Goal: Information Seeking & Learning: Learn about a topic

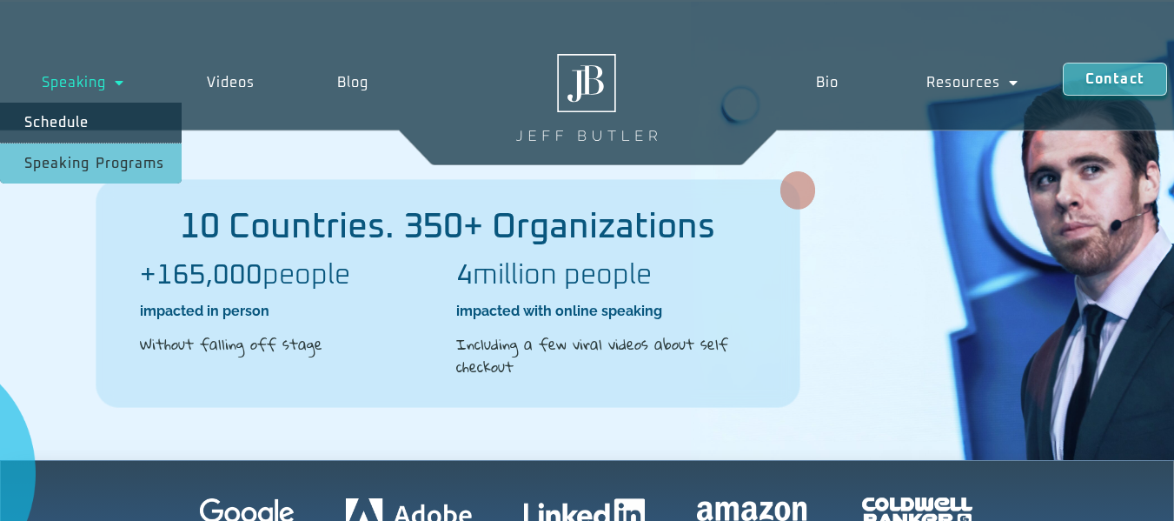
click at [119, 82] on span "Menu" at bounding box center [115, 82] width 18 height 31
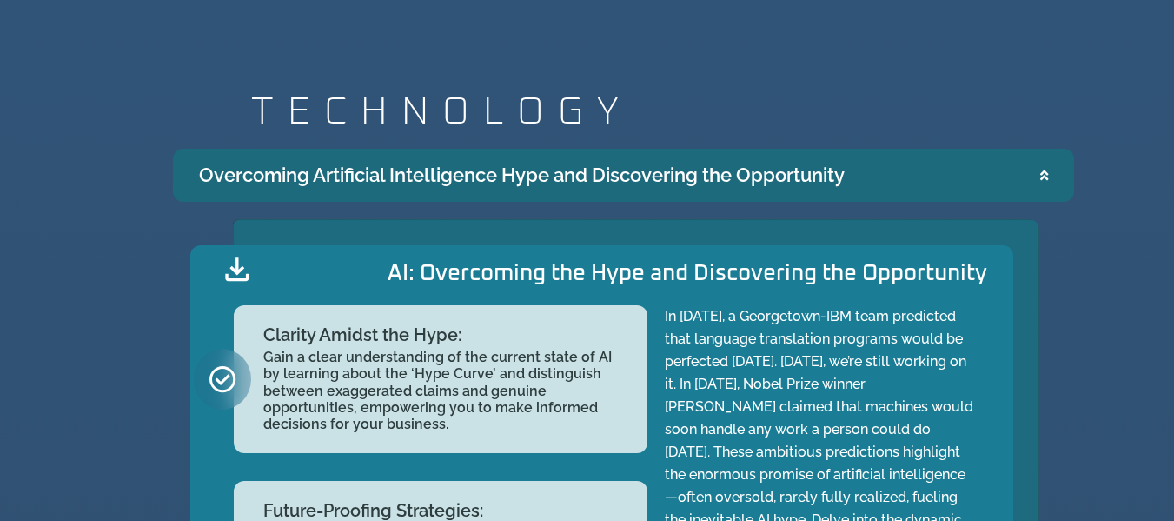
scroll to position [1651, 0]
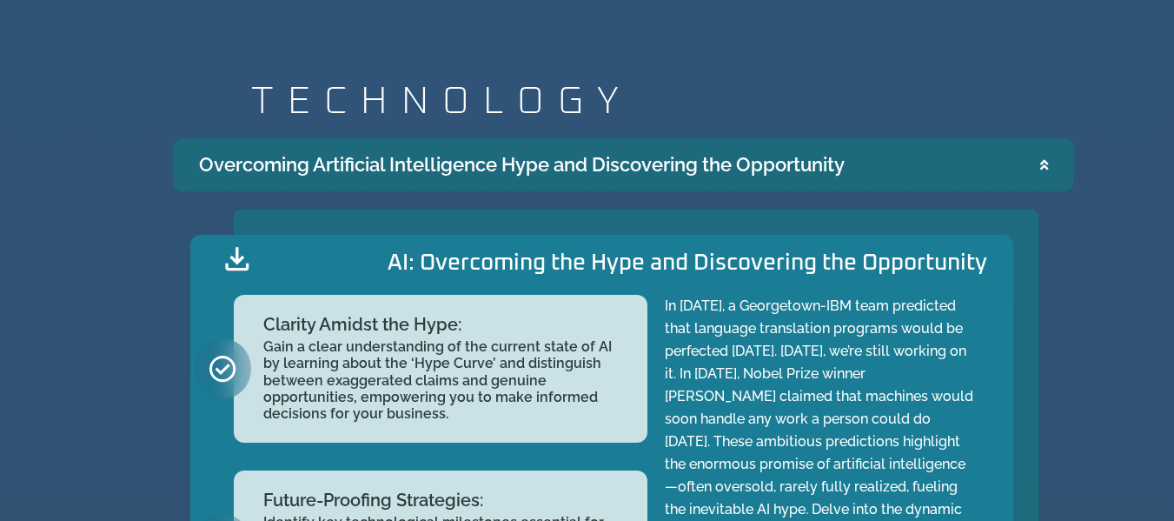
click at [1048, 167] on summary "Overcoming Artificial Intelligence Hype and Discovering the Opportunity" at bounding box center [623, 164] width 901 height 53
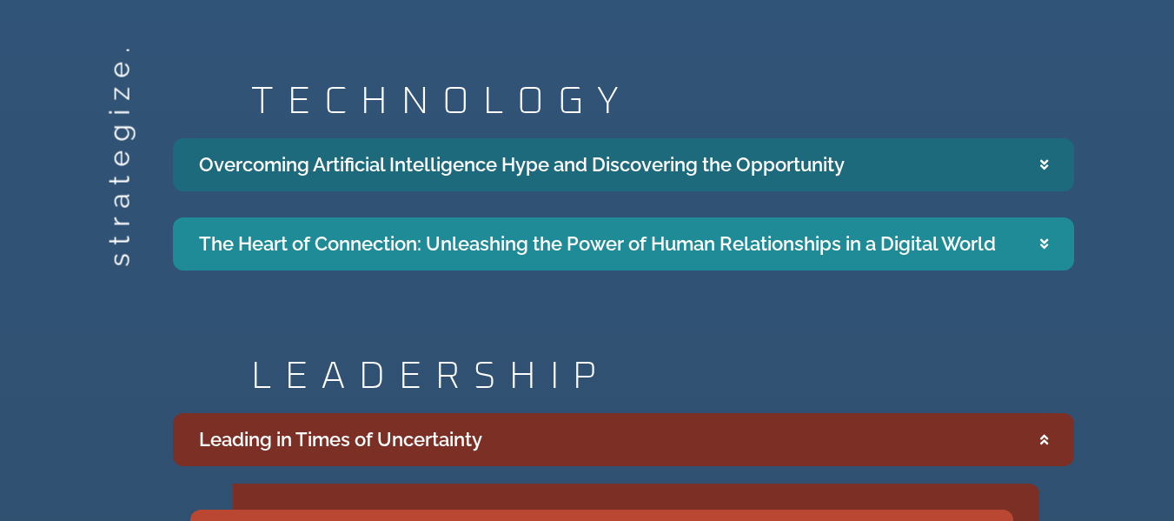
click at [1047, 170] on icon "Accordion. Open links with Enter or Space, close with Escape, and navigate with…" at bounding box center [1044, 164] width 8 height 13
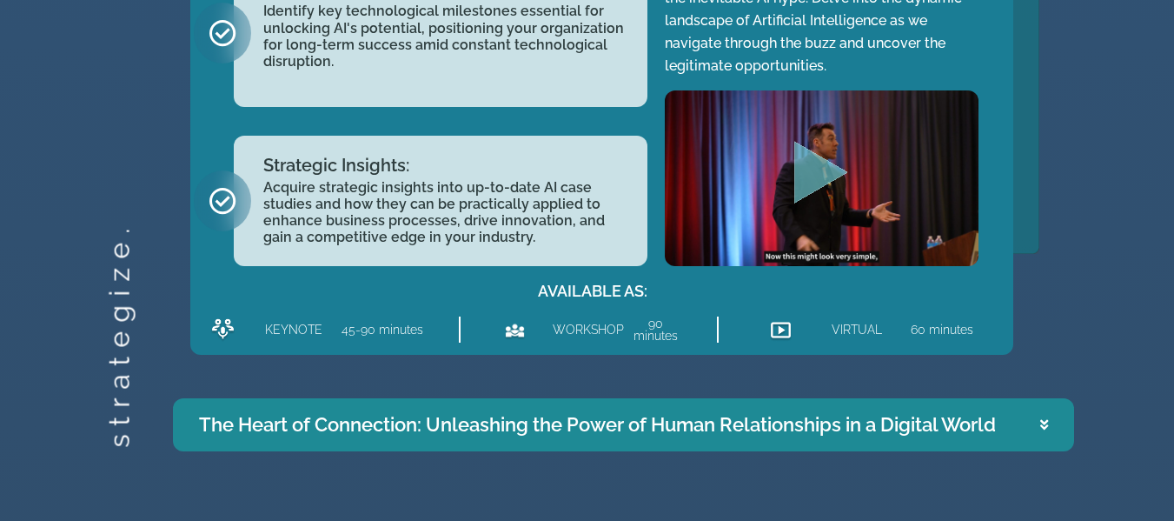
scroll to position [2173, 0]
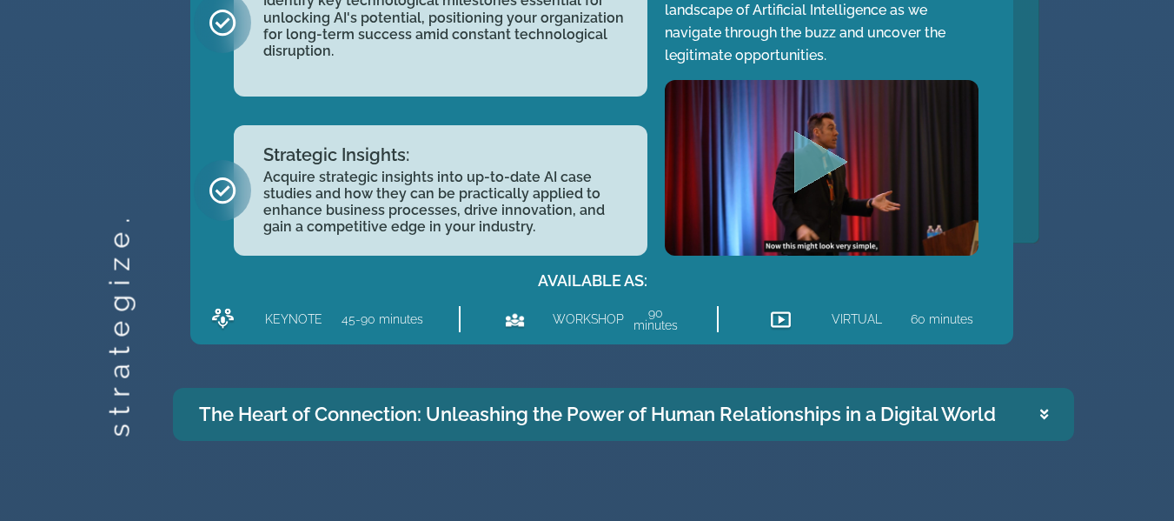
click at [1053, 415] on summary "The Heart of Connection: Unleashing the Power of Human Relationships in a Digit…" at bounding box center [623, 414] width 901 height 53
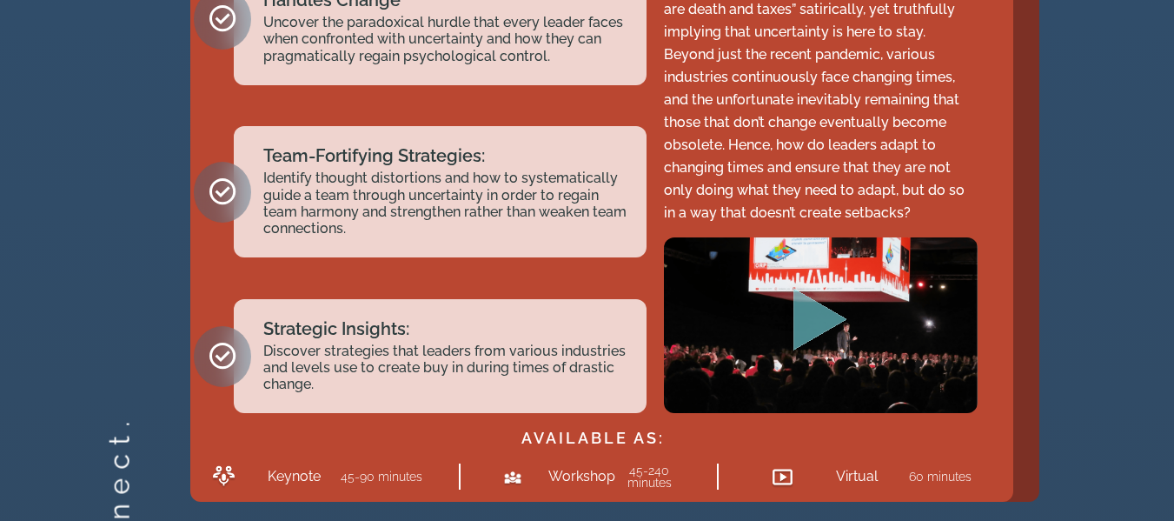
scroll to position [3212, 0]
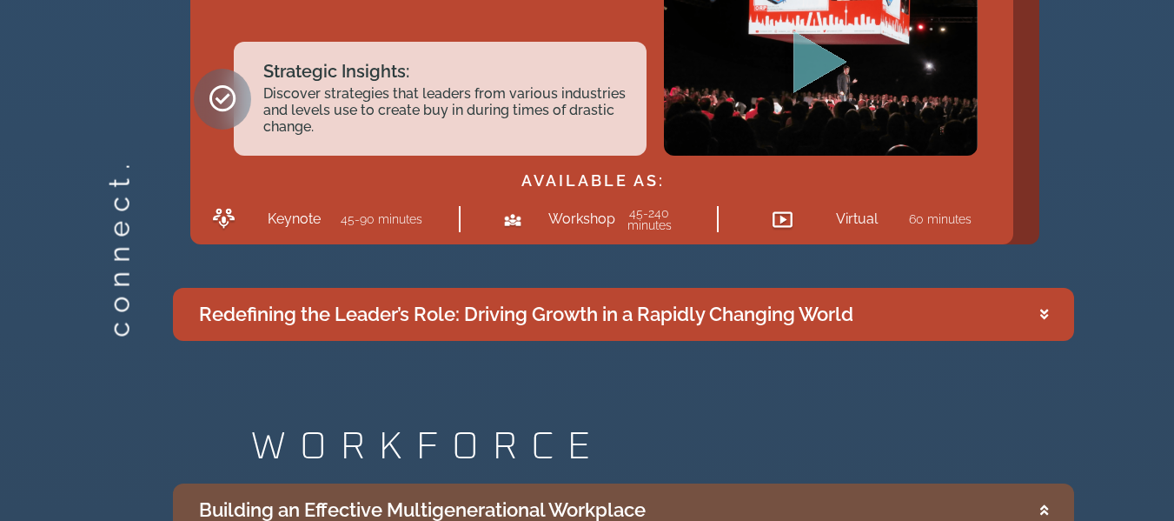
click at [634, 322] on div "Redefining the Leader’s Role: Driving Growth in a Rapidly Changing World" at bounding box center [526, 314] width 654 height 29
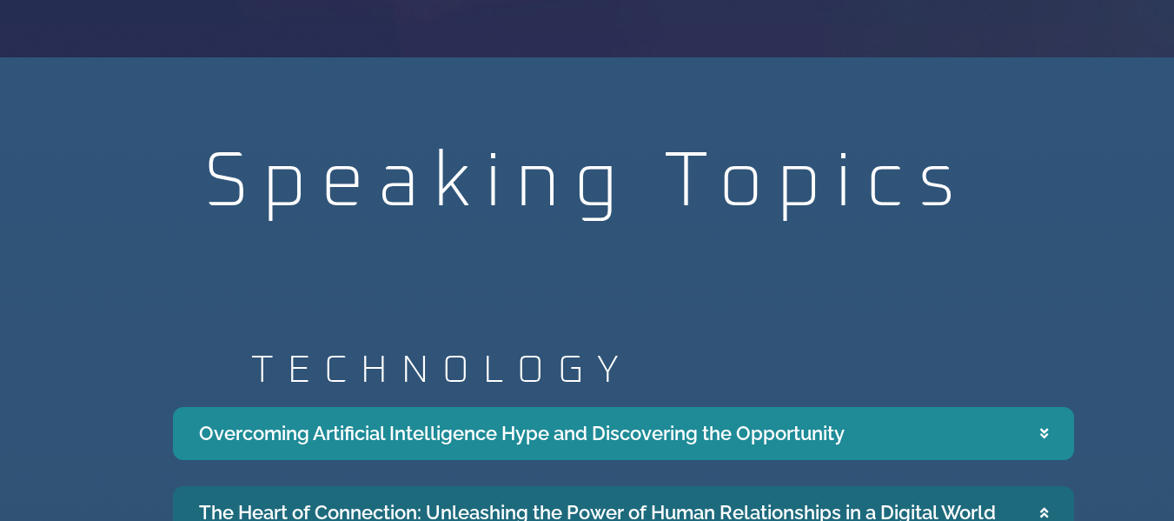
scroll to position [1904, 0]
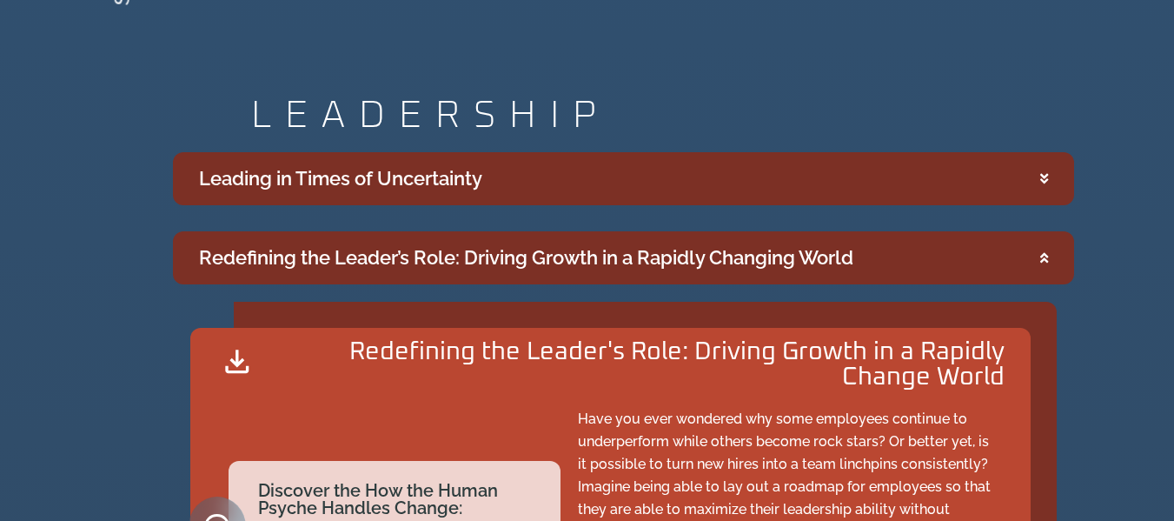
click at [460, 180] on div "Leading in Times of Uncertainty" at bounding box center [340, 178] width 283 height 29
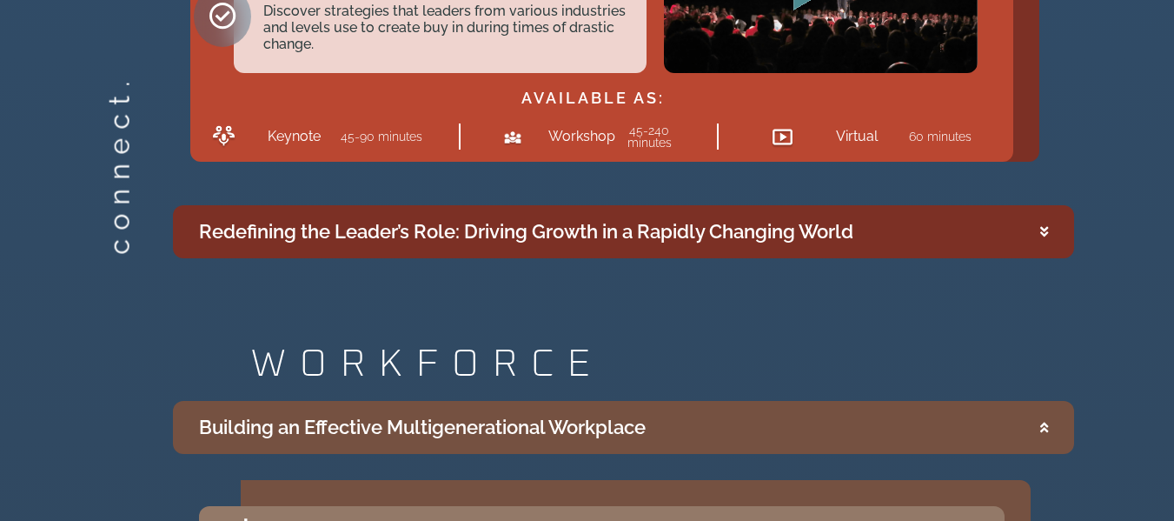
click at [537, 250] on summary "Redefining the Leader’s Role: Driving Growth in a Rapidly Changing World" at bounding box center [623, 231] width 901 height 53
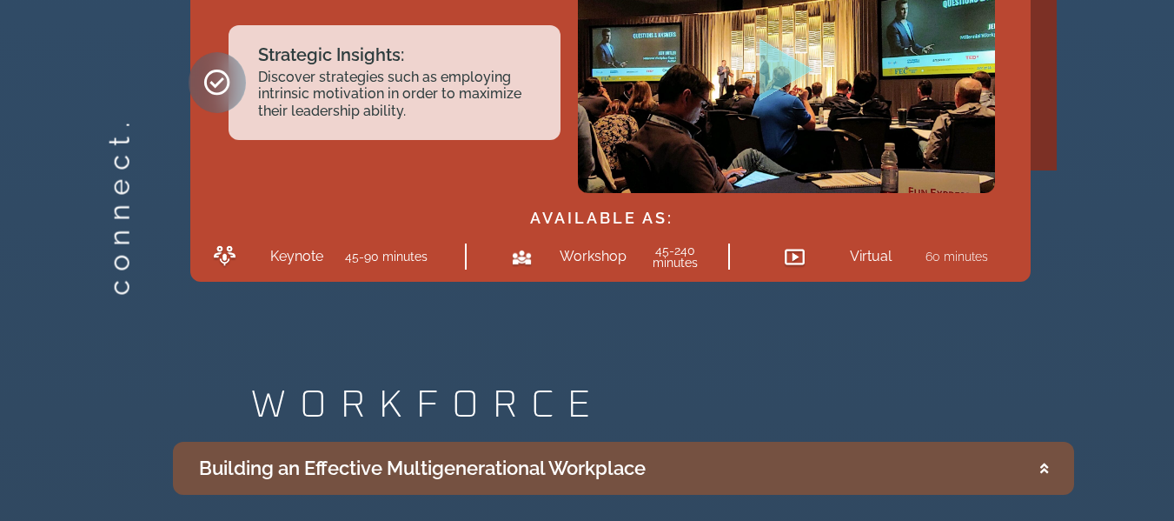
scroll to position [3812, 0]
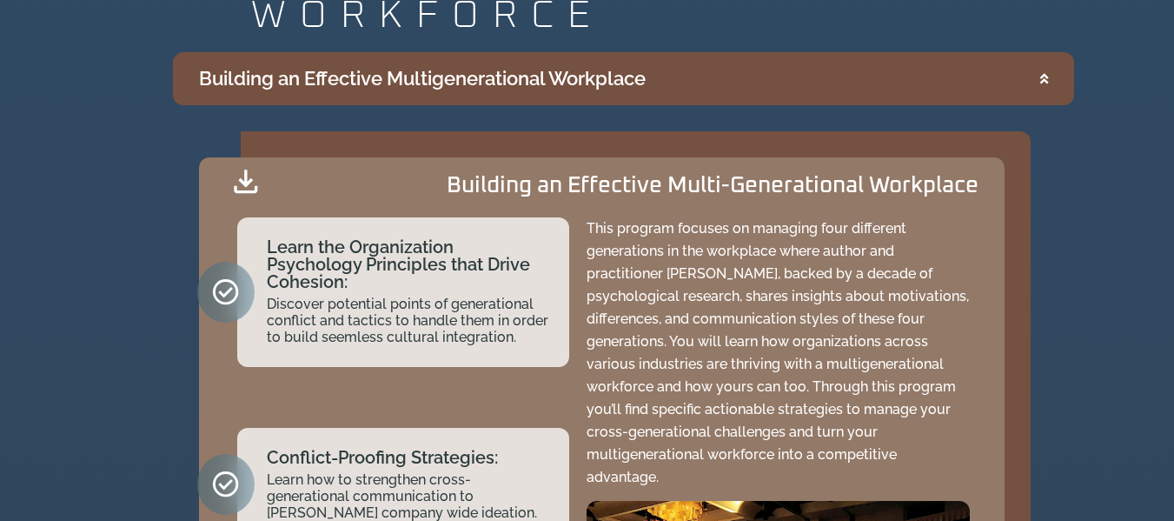
click at [541, 73] on div "Building an Effective Multigenerational Workplace" at bounding box center [422, 78] width 447 height 29
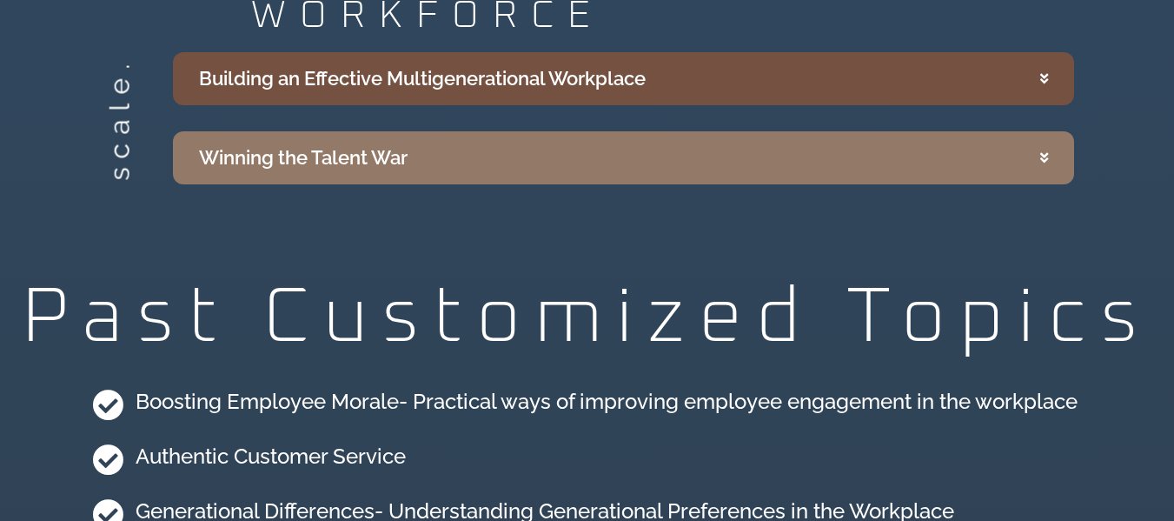
click at [539, 83] on div "Building an Effective Multigenerational Workplace" at bounding box center [422, 78] width 447 height 29
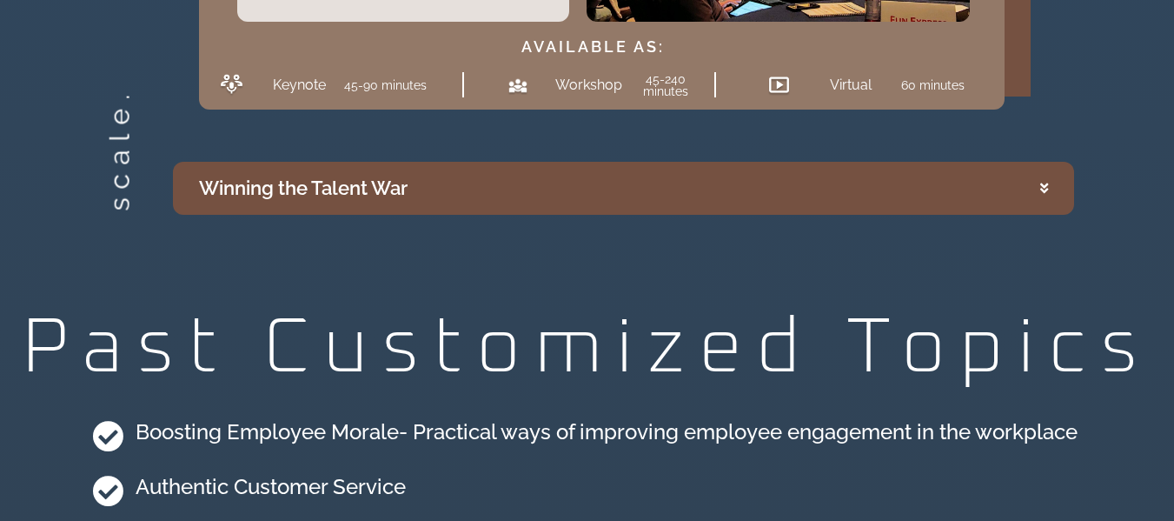
click at [541, 177] on summary "Winning the Talent War" at bounding box center [623, 188] width 901 height 53
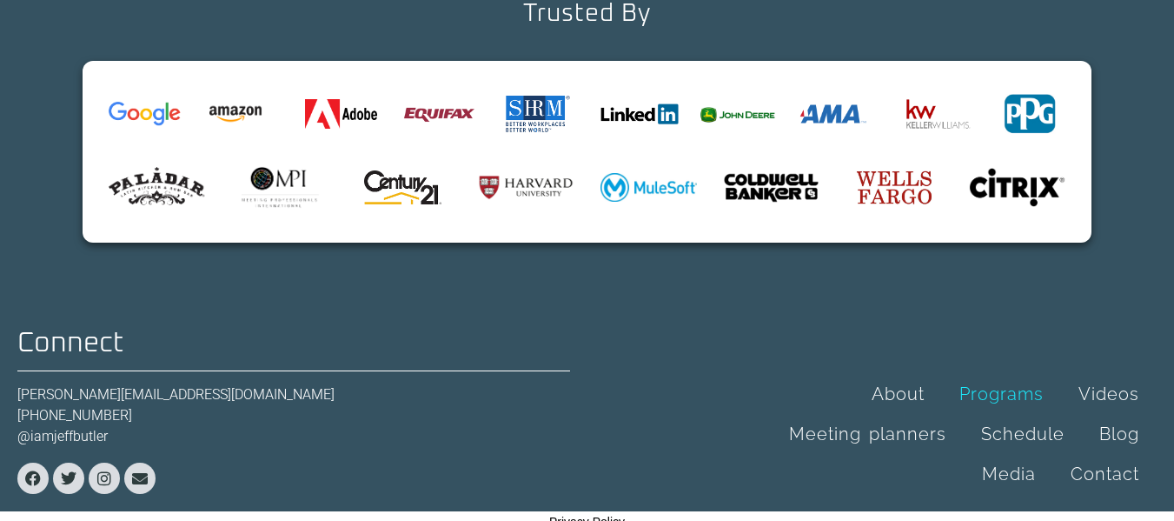
scroll to position [5843, 0]
click at [1015, 453] on link "Media" at bounding box center [1009, 473] width 89 height 40
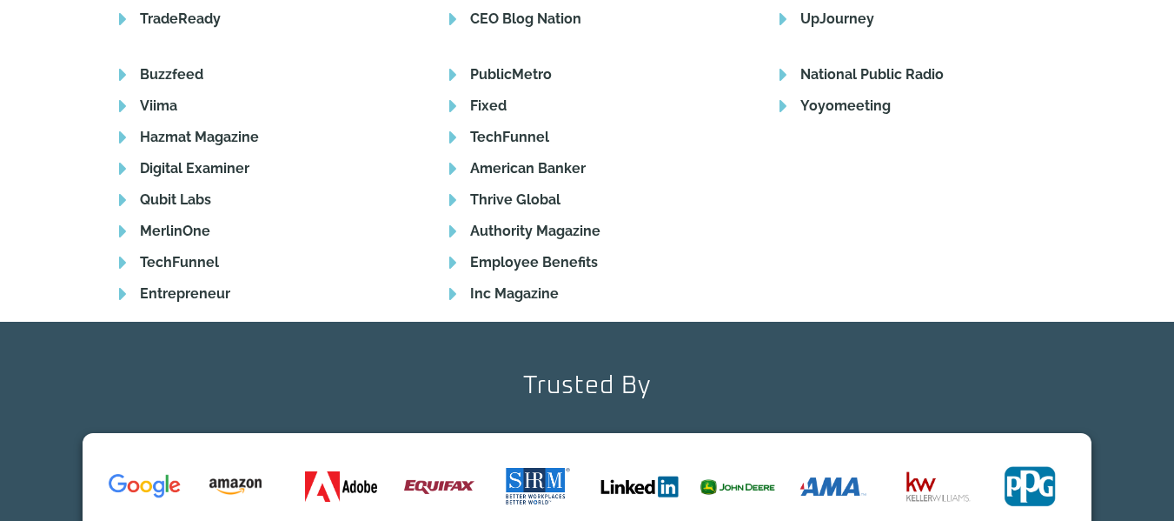
scroll to position [2832, 0]
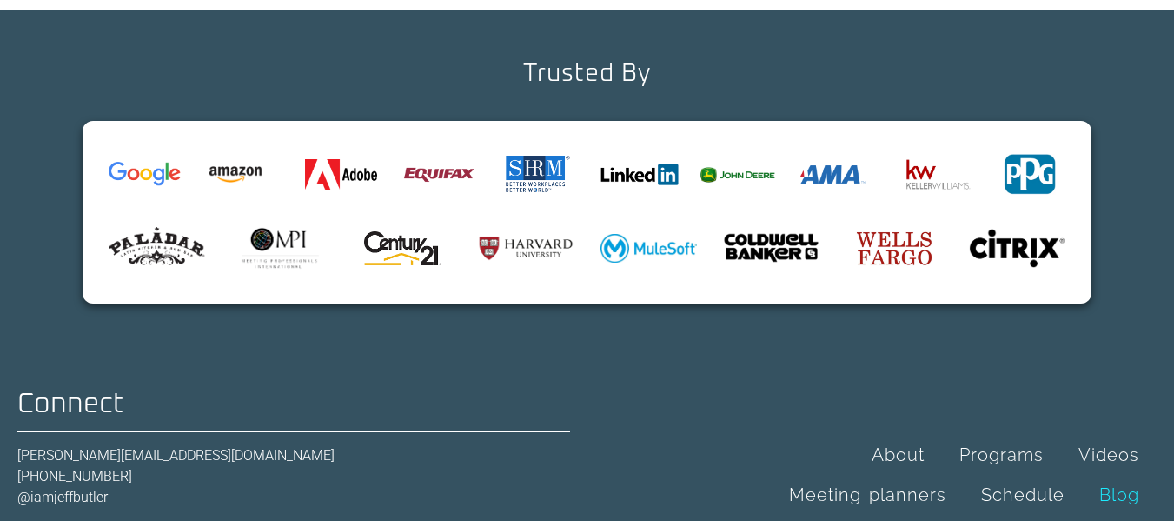
click at [1113, 475] on link "Blog" at bounding box center [1119, 495] width 75 height 40
